Goal: Information Seeking & Learning: Find specific fact

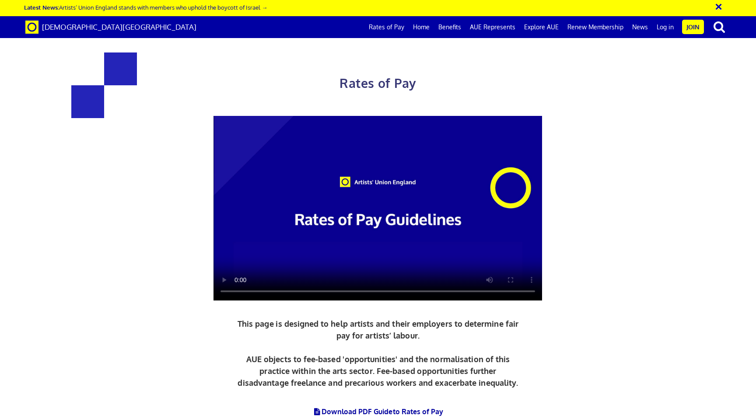
scroll to position [372, 0]
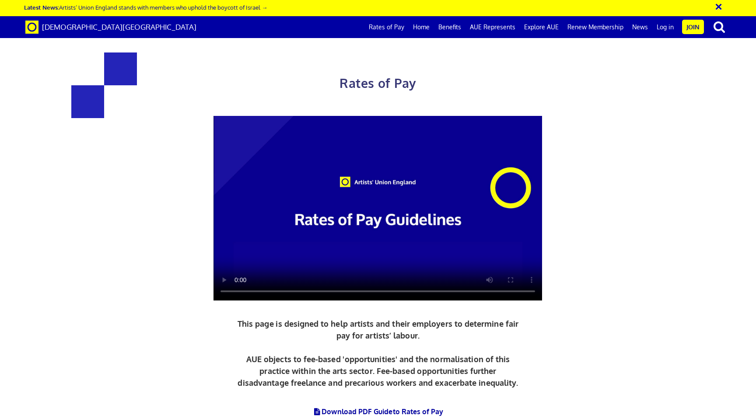
drag, startPoint x: 288, startPoint y: 102, endPoint x: 186, endPoint y: 103, distance: 101.9
copy h3 "£216.63 a day"
drag, startPoint x: 290, startPoint y: 119, endPoint x: 214, endPoint y: 122, distance: 75.3
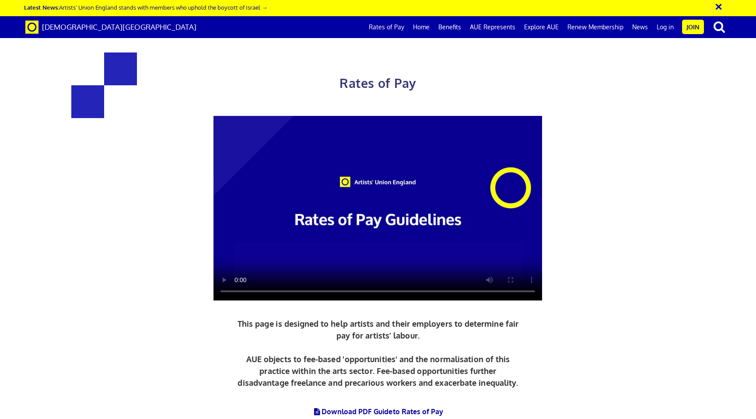
copy span "£119.15 per ½ day"
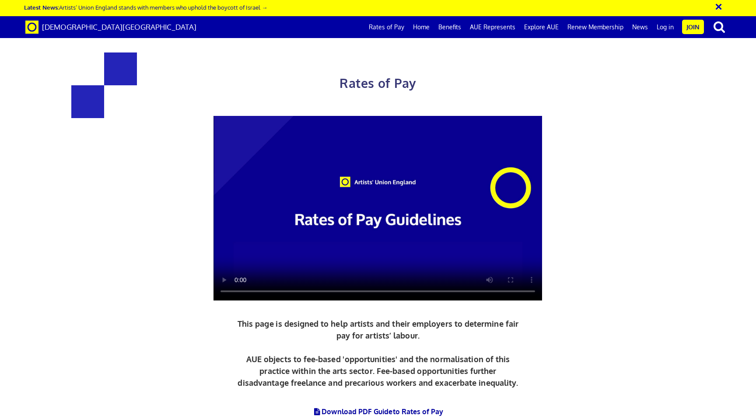
drag, startPoint x: 249, startPoint y: 140, endPoint x: 221, endPoint y: 138, distance: 28.1
copy span "£27.08"
drag, startPoint x: 459, startPoint y: 152, endPoint x: 539, endPoint y: 152, distance: 80.0
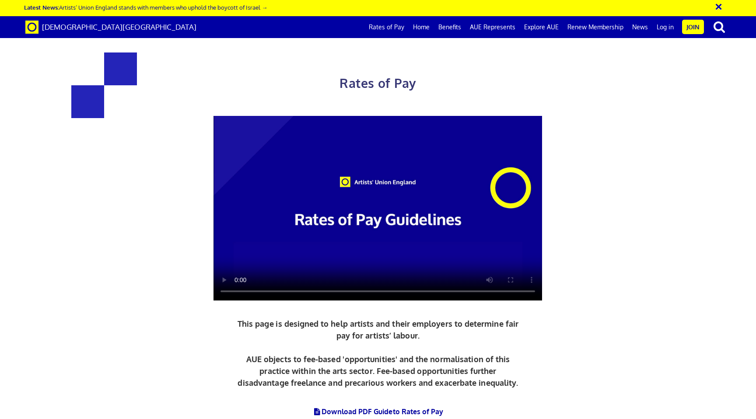
copy span "3 yrs + experience"
drag, startPoint x: 200, startPoint y: 264, endPoint x: 279, endPoint y: 275, distance: 79.4
copy div "5+ years experience"
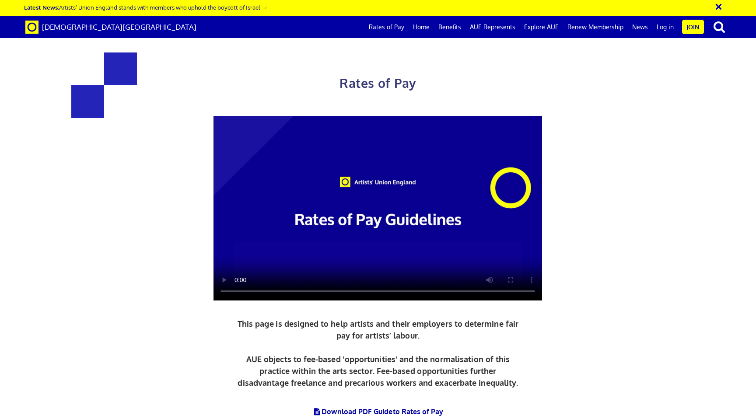
drag, startPoint x: 436, startPoint y: 264, endPoint x: 554, endPoint y: 265, distance: 118.1
copy span "lead artist/project manager"
drag, startPoint x: 438, startPoint y: 97, endPoint x: 492, endPoint y: 99, distance: 54.3
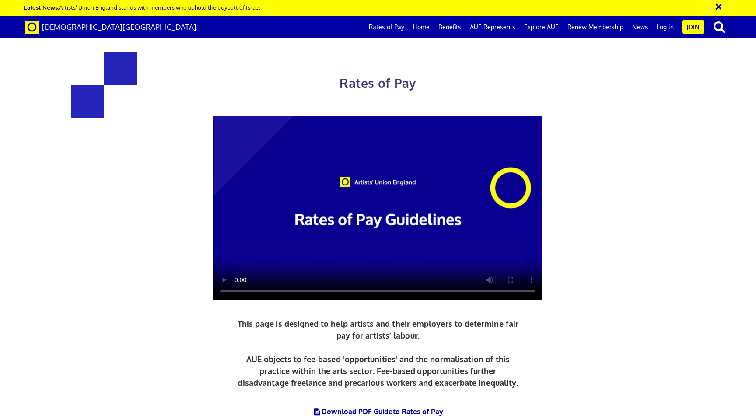
copy h3 "£284.31"
